Goal: Check status: Check status

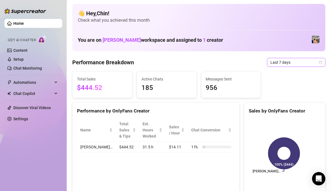
click at [319, 62] on icon "calendar" at bounding box center [320, 62] width 3 height 3
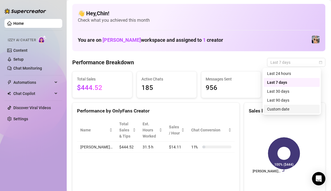
click at [296, 109] on div "Custom date" at bounding box center [291, 109] width 49 height 6
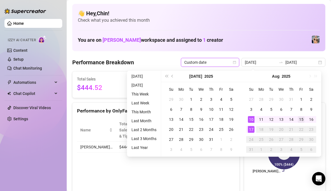
type input "[DATE]"
click at [301, 120] on div "15" at bounding box center [301, 119] width 7 height 7
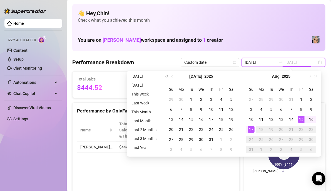
type input "[DATE]"
click at [250, 131] on div "17" at bounding box center [251, 129] width 7 height 7
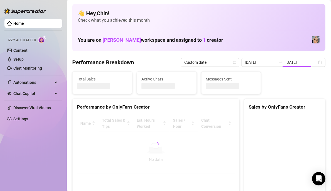
type input "[DATE]"
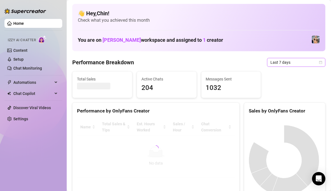
click at [319, 61] on icon "calendar" at bounding box center [320, 62] width 3 height 3
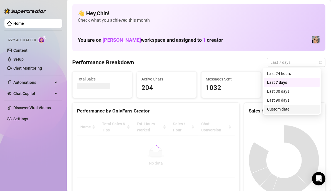
click at [279, 106] on div "Custom date" at bounding box center [291, 109] width 49 height 6
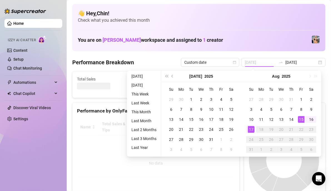
click at [300, 117] on div "15" at bounding box center [301, 119] width 7 height 7
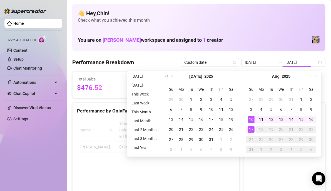
click at [252, 131] on div "17" at bounding box center [251, 129] width 7 height 7
type input "[DATE]"
